Goal: Connect with others: Connect with others

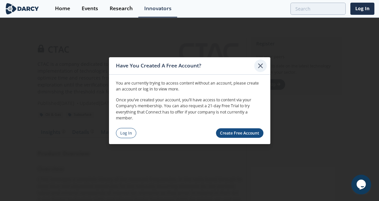
click at [261, 64] on icon at bounding box center [260, 65] width 4 height 4
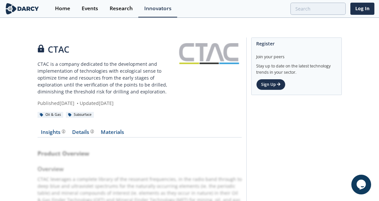
click at [12, 8] on img at bounding box center [22, 9] width 35 height 12
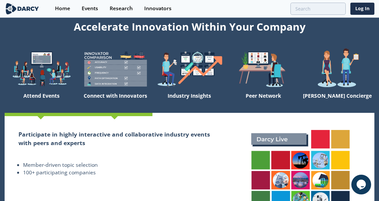
scroll to position [34, 0]
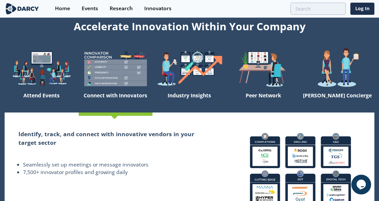
click at [111, 52] on img at bounding box center [116, 68] width 74 height 41
click at [115, 89] on div "Connect with Innovators" at bounding box center [116, 100] width 74 height 23
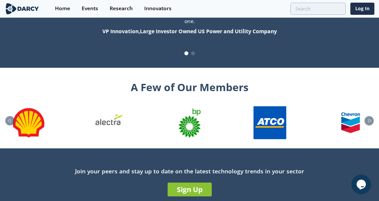
scroll to position [725, 0]
